Goal: Task Accomplishment & Management: Manage account settings

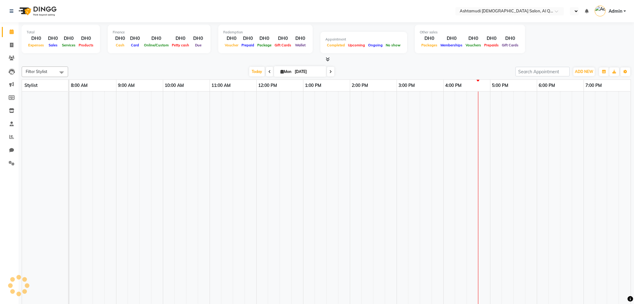
select select "en"
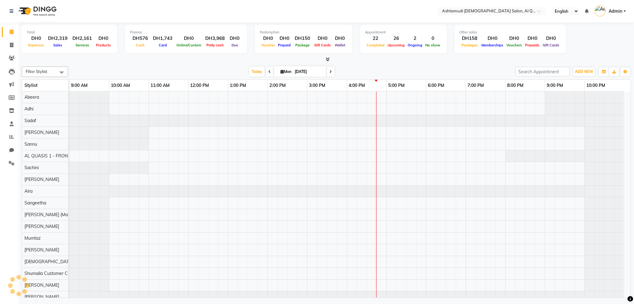
click at [608, 11] on link "Admin" at bounding box center [610, 11] width 31 height 10
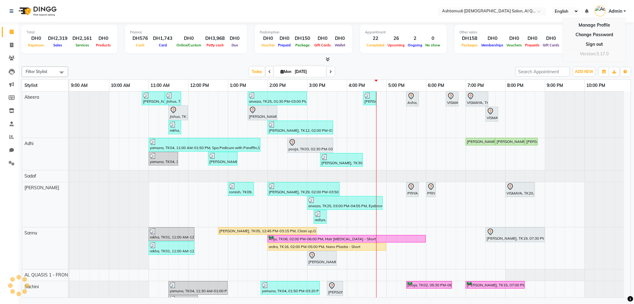
scroll to position [8, 0]
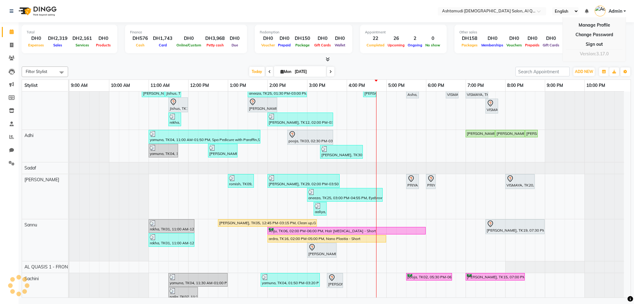
click at [595, 44] on link "Sign out" at bounding box center [594, 45] width 57 height 10
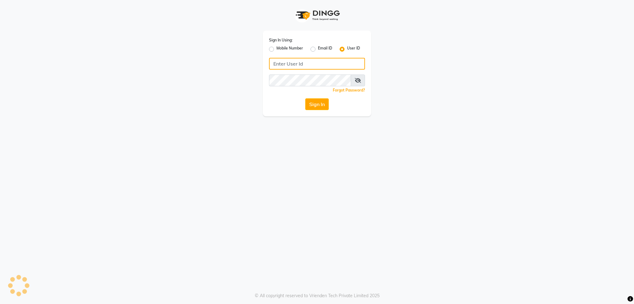
type input "502586105"
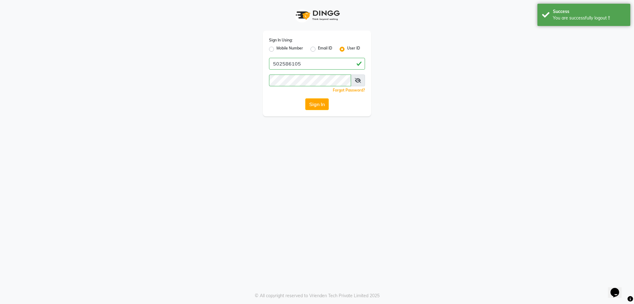
click at [276, 48] on label "Mobile Number" at bounding box center [289, 49] width 27 height 7
click at [276, 48] on input "Mobile Number" at bounding box center [278, 48] width 4 height 4
radio input "true"
radio input "false"
click at [280, 65] on div at bounding box center [280, 63] width 20 height 7
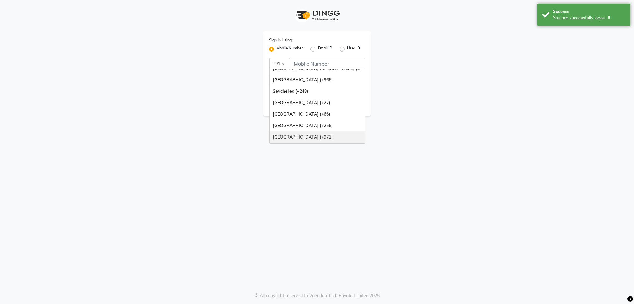
scroll to position [155, 0]
click at [300, 127] on div "[GEOGRAPHIC_DATA] (+971)" at bounding box center [317, 126] width 95 height 11
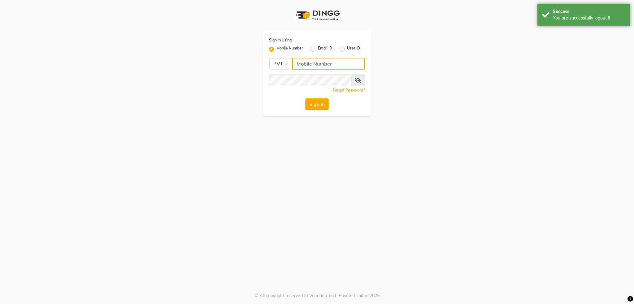
click at [304, 66] on input "Username" at bounding box center [328, 64] width 73 height 12
type input "501893432"
click at [303, 74] on div "Sign In Using: Mobile Number Email ID User ID Country Code × [PHONE_NUMBER] Rem…" at bounding box center [317, 74] width 108 height 86
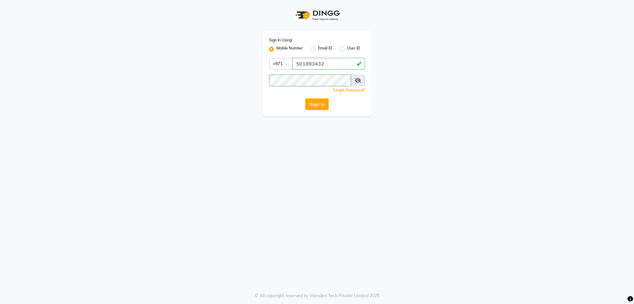
drag, startPoint x: 284, startPoint y: 165, endPoint x: 300, endPoint y: 139, distance: 30.4
click at [285, 163] on div "Sign In Using: Mobile Number Email ID User ID Country Code × [PHONE_NUMBER] Rem…" at bounding box center [317, 152] width 634 height 304
click at [318, 100] on button "Sign In" at bounding box center [317, 104] width 24 height 12
